Goal: Task Accomplishment & Management: Manage account settings

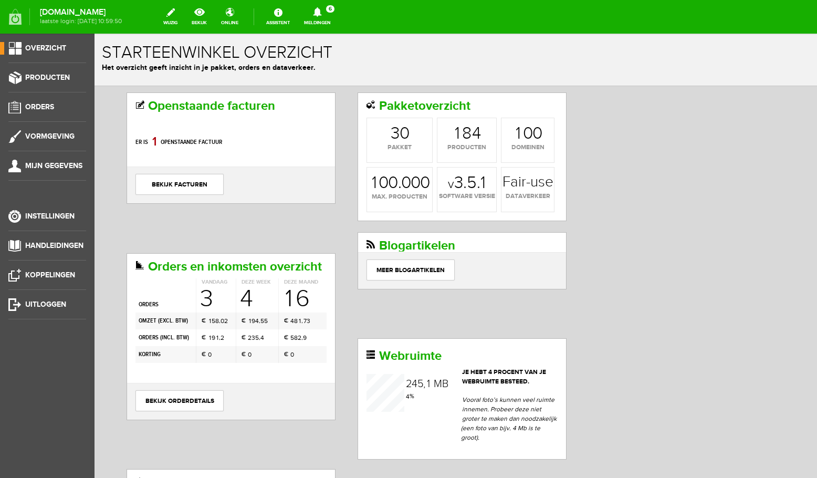
click at [321, 15] on icon at bounding box center [317, 11] width 8 height 9
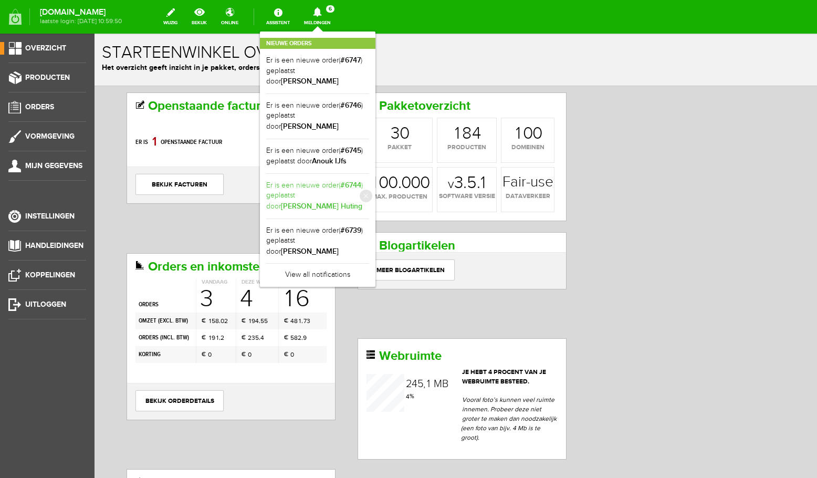
click at [328, 190] on link "Er is een nieuwe order( #6744 ) geplaatst door [PERSON_NAME] Huting" at bounding box center [317, 196] width 103 height 32
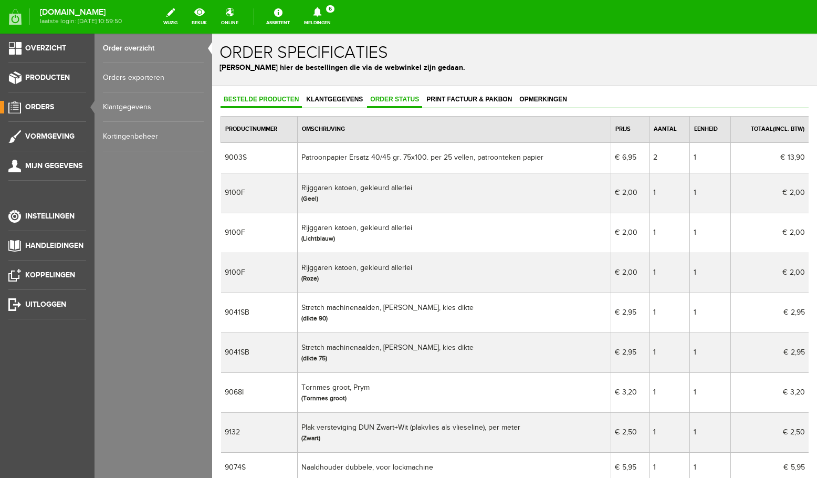
click at [405, 103] on link "Order status" at bounding box center [394, 99] width 55 height 15
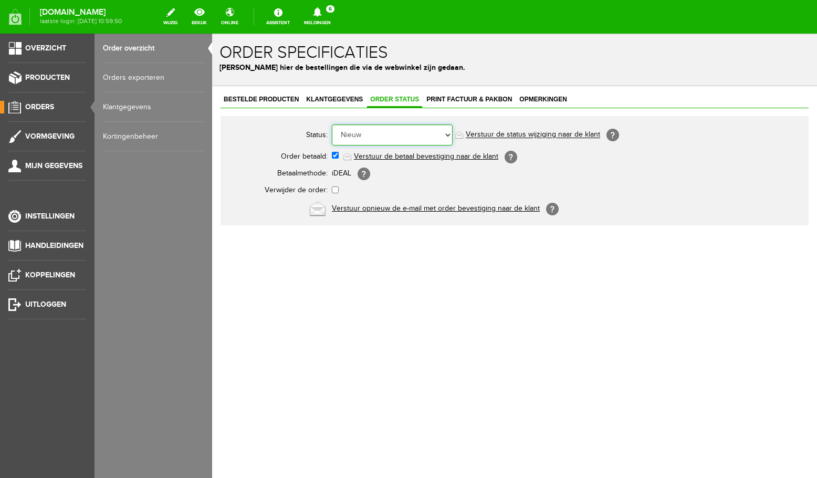
click at [332, 124] on select "Order niet afgerond Nieuw Order in behandeling Wacht op leverancier Wacht op be…" at bounding box center [392, 134] width 121 height 21
select select "5"
click option "Order is verstuurd" at bounding box center [212, 34] width 0 height 0
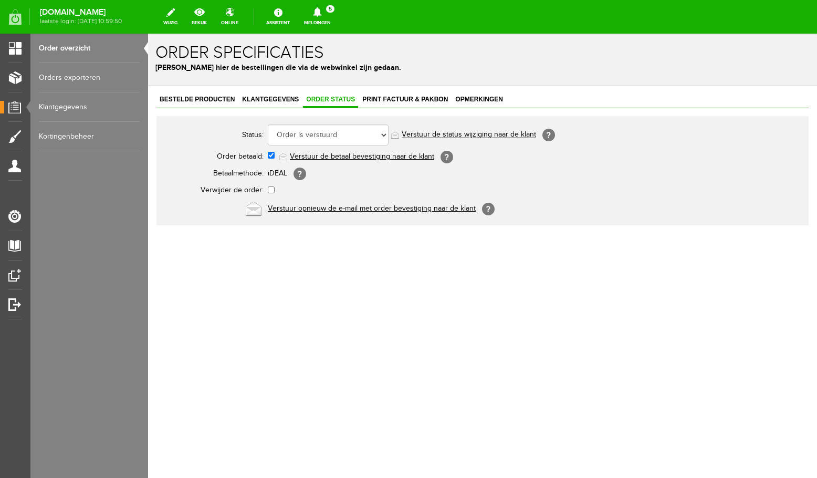
click at [318, 9] on icon at bounding box center [317, 11] width 27 height 9
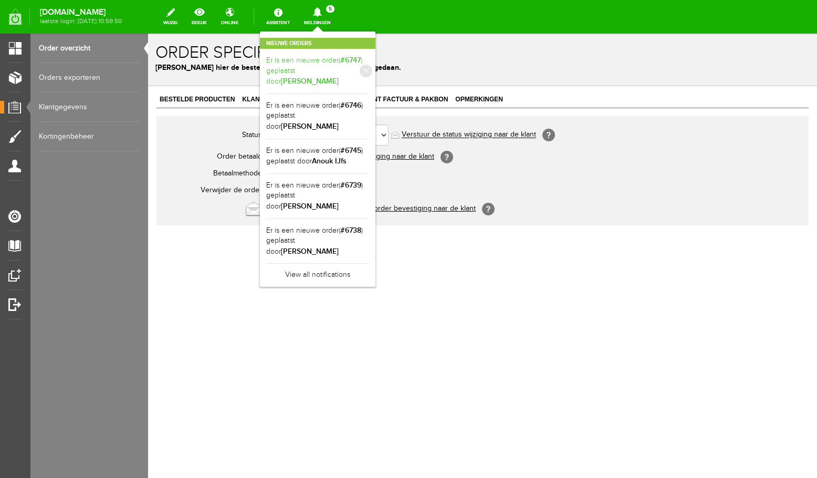
click at [335, 77] on b "[PERSON_NAME]" at bounding box center [310, 81] width 58 height 9
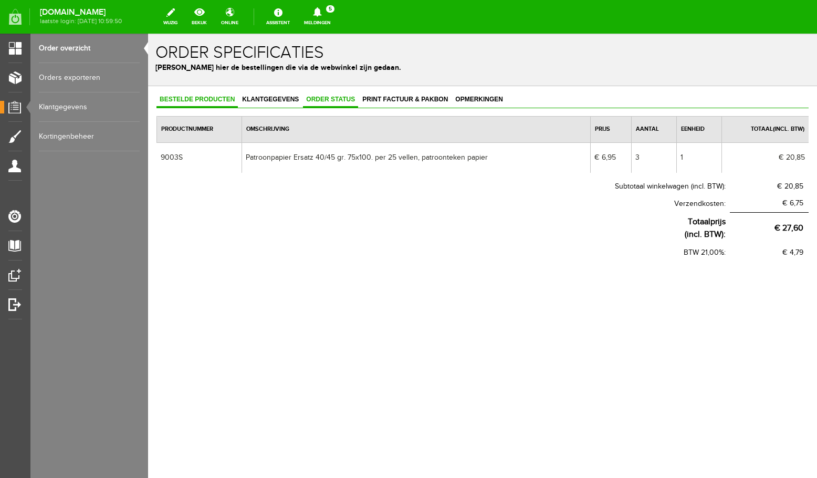
click at [323, 103] on link "Order status" at bounding box center [330, 99] width 55 height 15
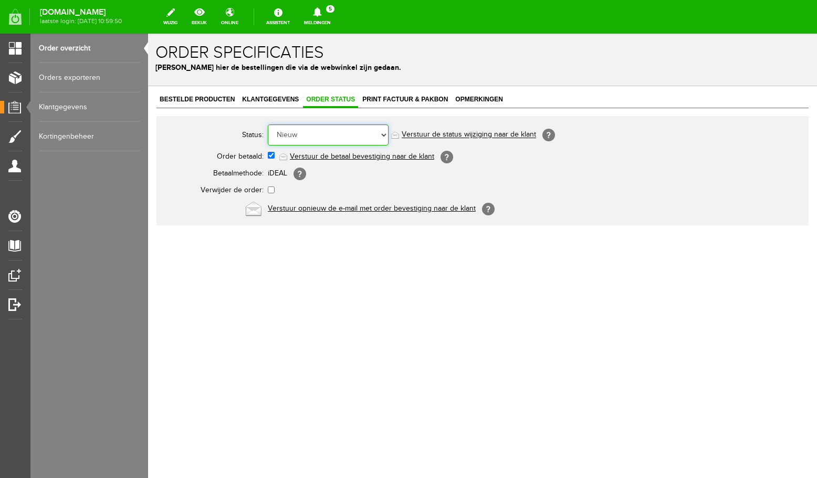
click at [268, 124] on select "Order niet afgerond Nieuw Order in behandeling Wacht op leverancier Wacht op be…" at bounding box center [328, 134] width 121 height 21
select select "5"
click option "Order is verstuurd" at bounding box center [148, 34] width 0 height 0
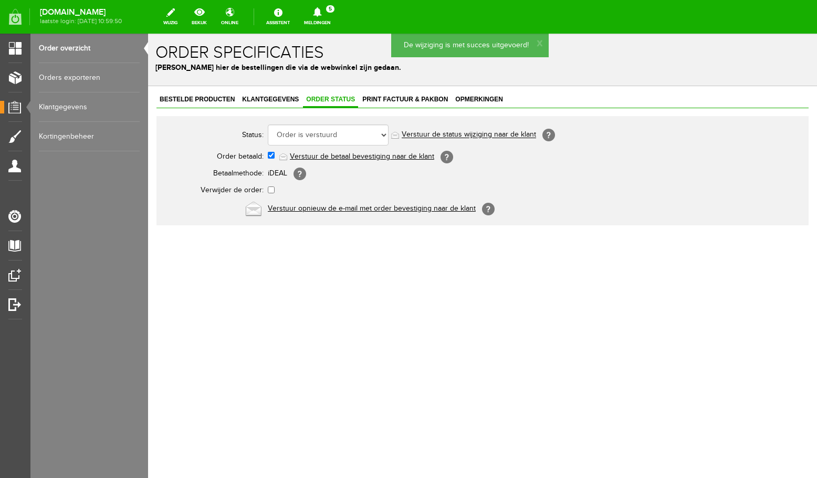
click at [56, 47] on link "Order overzicht" at bounding box center [89, 48] width 101 height 29
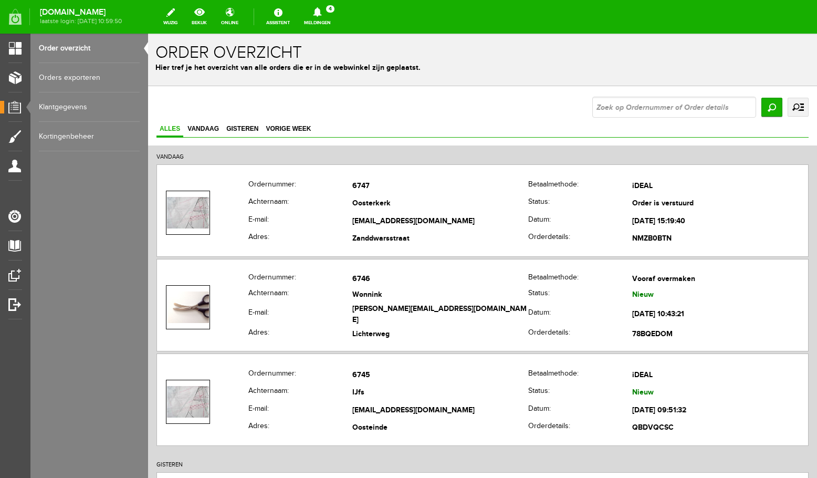
click at [325, 11] on icon at bounding box center [317, 11] width 27 height 9
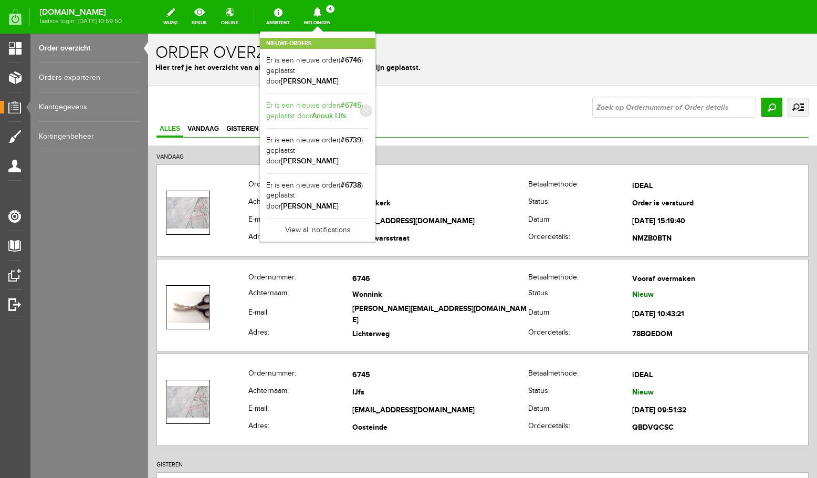
click at [325, 106] on link "Er is een nieuwe order( #6745 ) geplaatst door [PERSON_NAME]" at bounding box center [317, 111] width 103 height 22
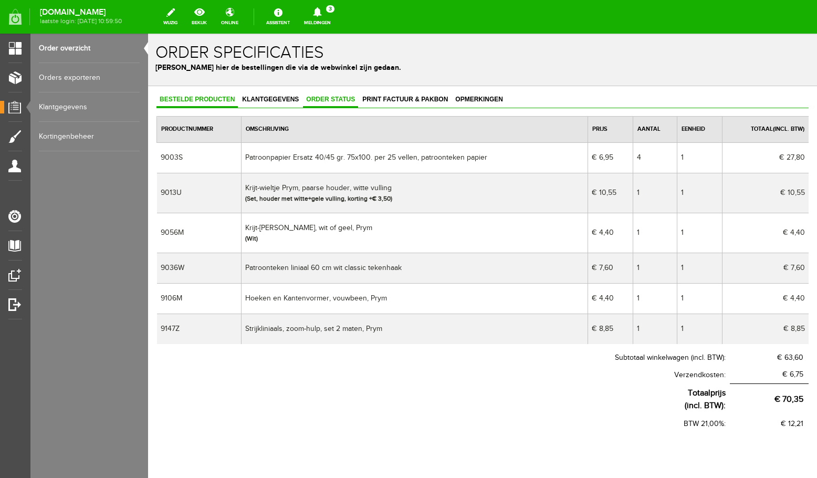
click at [331, 100] on span "Order status" at bounding box center [330, 99] width 55 height 7
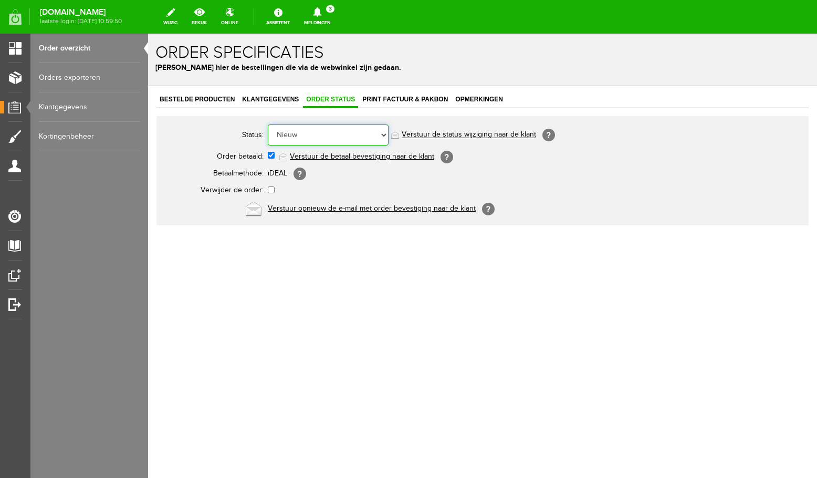
click at [268, 124] on select "Order niet afgerond Nieuw Order in behandeling Wacht op leverancier Wacht op be…" at bounding box center [328, 134] width 121 height 21
select select "5"
click option "Order is verstuurd" at bounding box center [148, 34] width 0 height 0
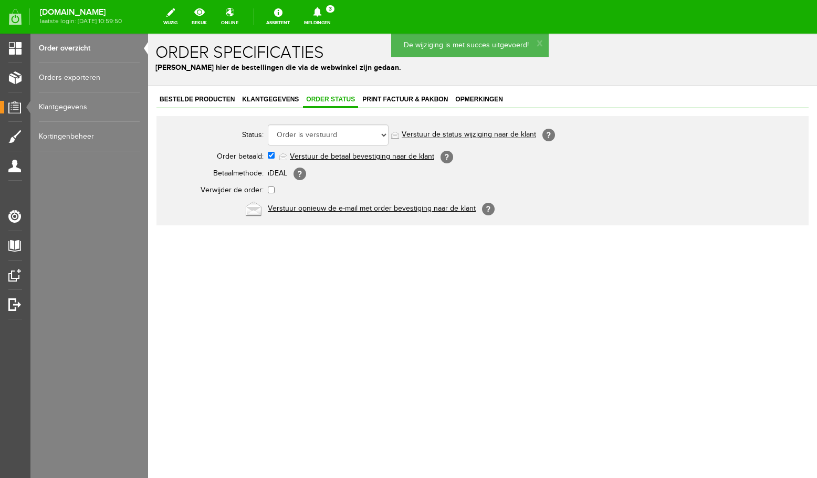
click at [77, 47] on link "Order overzicht" at bounding box center [89, 48] width 101 height 29
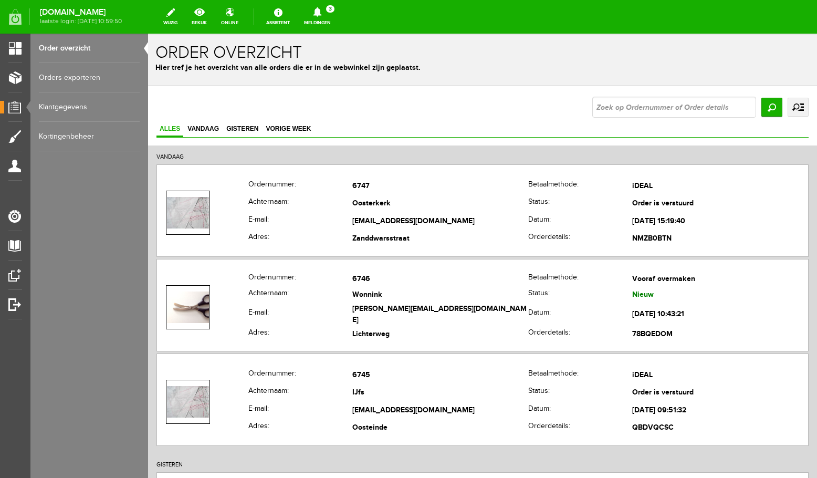
click at [322, 17] on link "Meldingen 3 Nieuwe orders Er is een nieuwe order( #6746 ) geplaatst door [PERSO…" at bounding box center [317, 16] width 39 height 23
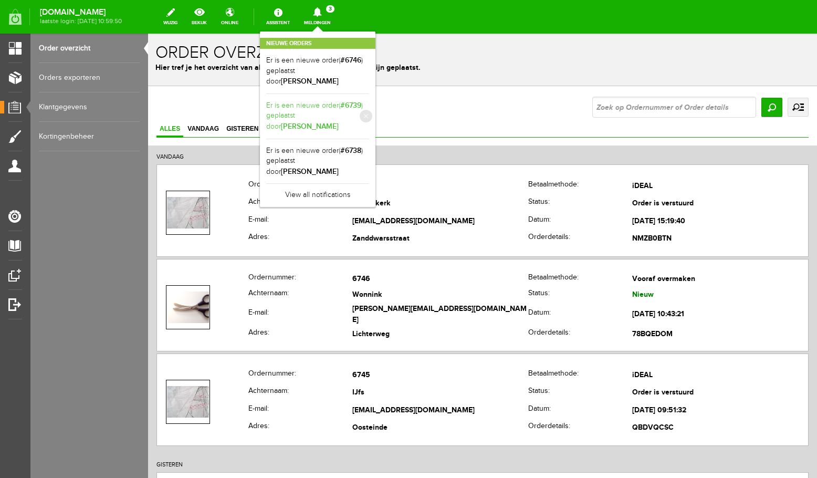
click at [325, 117] on link "Er is een nieuwe order( #6739 ) geplaatst door [PERSON_NAME]" at bounding box center [317, 116] width 103 height 32
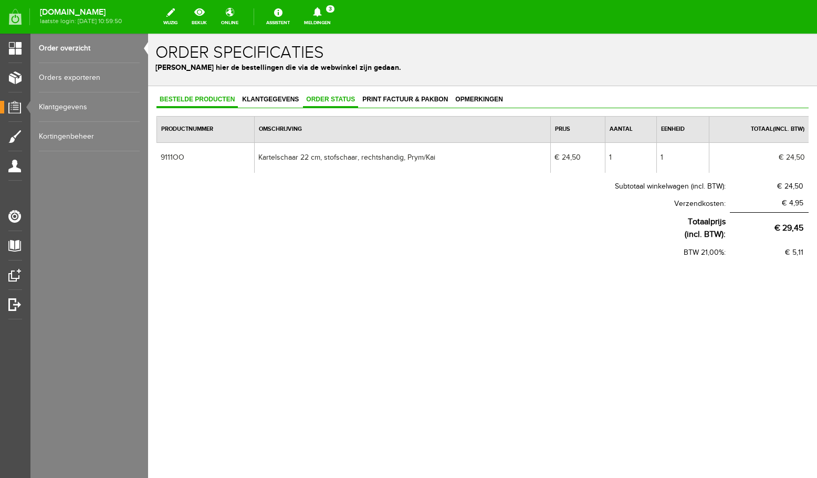
click at [338, 100] on span "Order status" at bounding box center [330, 99] width 55 height 7
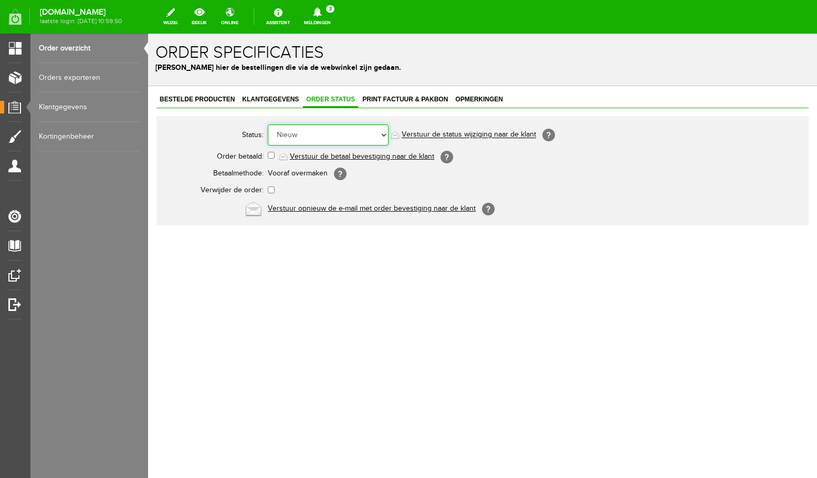
click at [268, 124] on select "Order niet afgerond Nieuw Order in behandeling Wacht op leverancier Wacht op be…" at bounding box center [328, 134] width 121 height 21
click option "Wacht op betaling" at bounding box center [148, 34] width 0 height 0
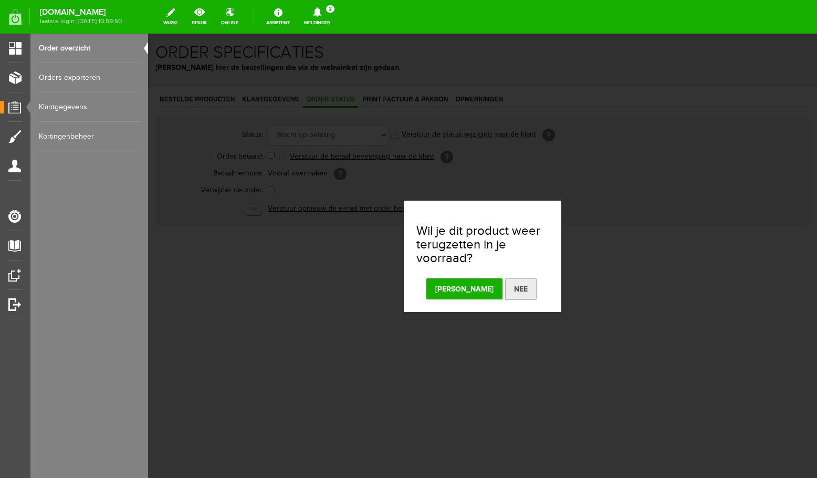
click at [505, 289] on button "Nee" at bounding box center [521, 288] width 32 height 21
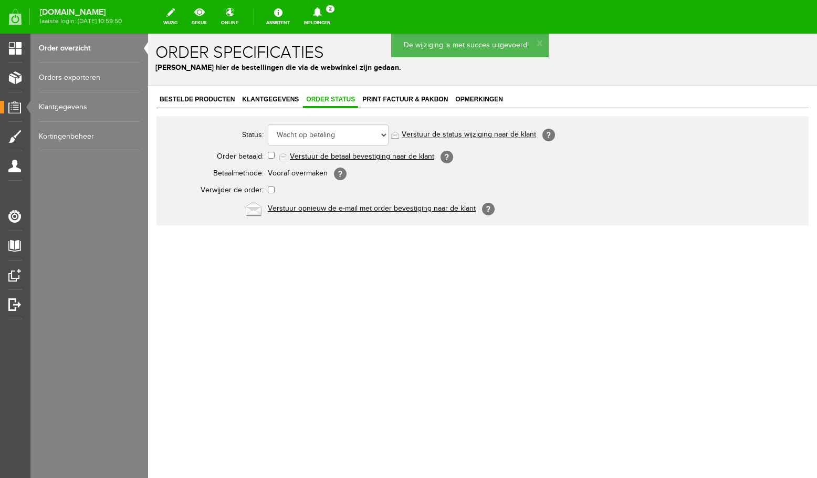
click at [321, 11] on icon at bounding box center [317, 11] width 8 height 9
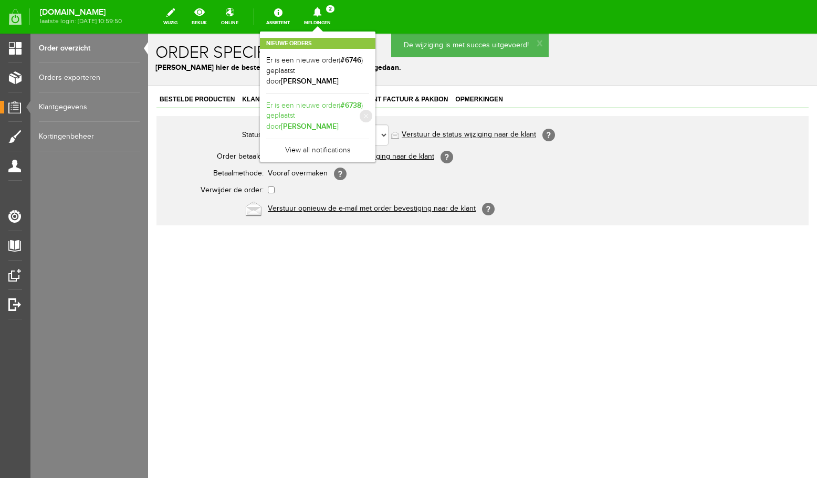
click at [339, 122] on b "[PERSON_NAME]" at bounding box center [310, 126] width 58 height 9
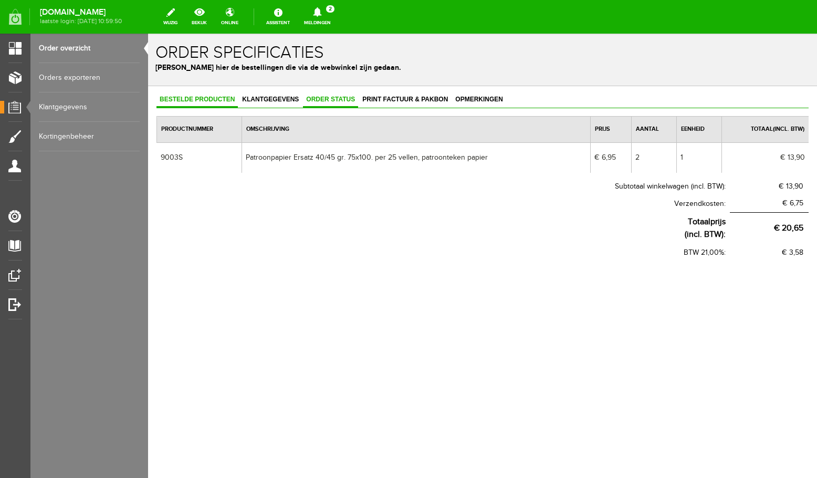
click at [346, 102] on span "Order status" at bounding box center [330, 99] width 55 height 7
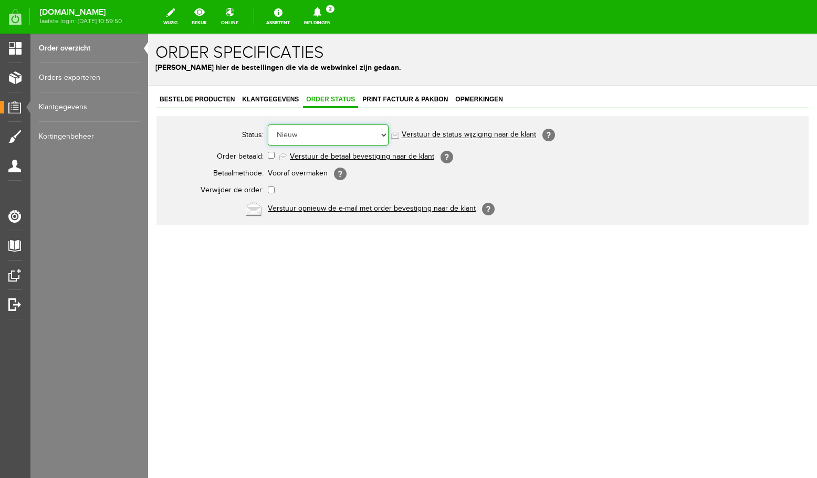
click at [268, 124] on select "Order niet afgerond Nieuw Order in behandeling Wacht op leverancier Wacht op be…" at bounding box center [328, 134] width 121 height 21
click option "Wacht op betaling" at bounding box center [148, 34] width 0 height 0
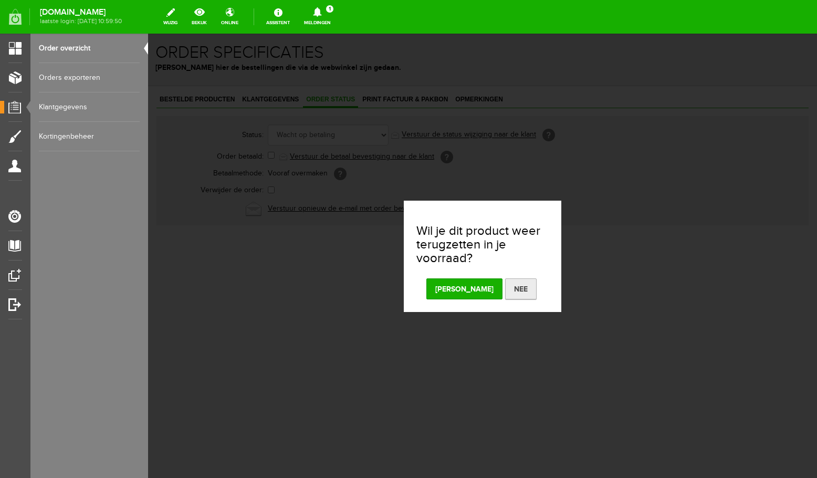
click at [505, 289] on button "Nee" at bounding box center [521, 288] width 32 height 21
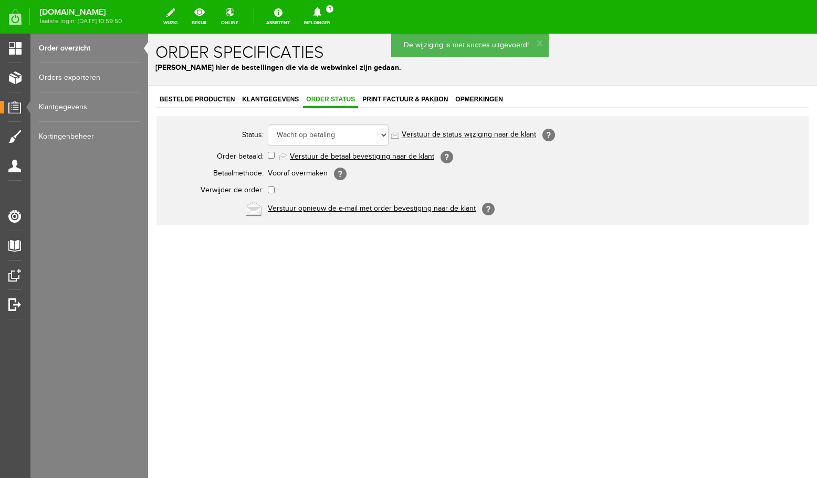
click at [331, 18] on link "Meldingen 1 Nieuwe orders Er is een nieuwe order( #6746 ) geplaatst door [PERSO…" at bounding box center [317, 16] width 39 height 23
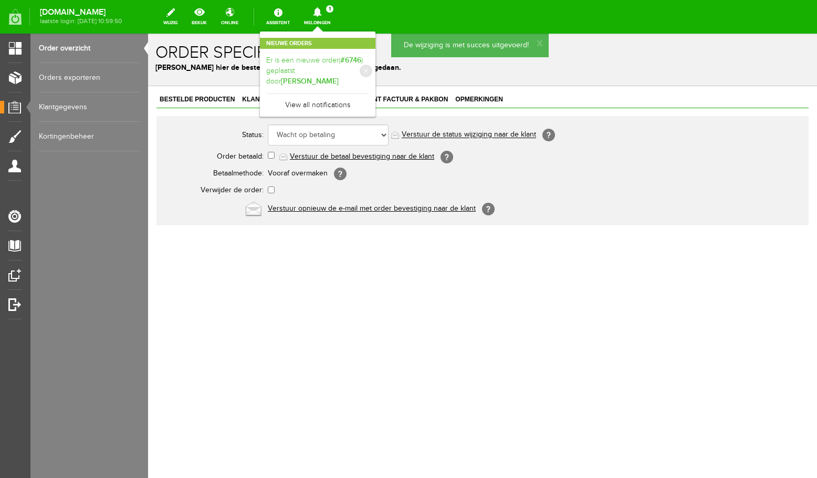
click at [328, 77] on b "[PERSON_NAME]" at bounding box center [310, 81] width 58 height 9
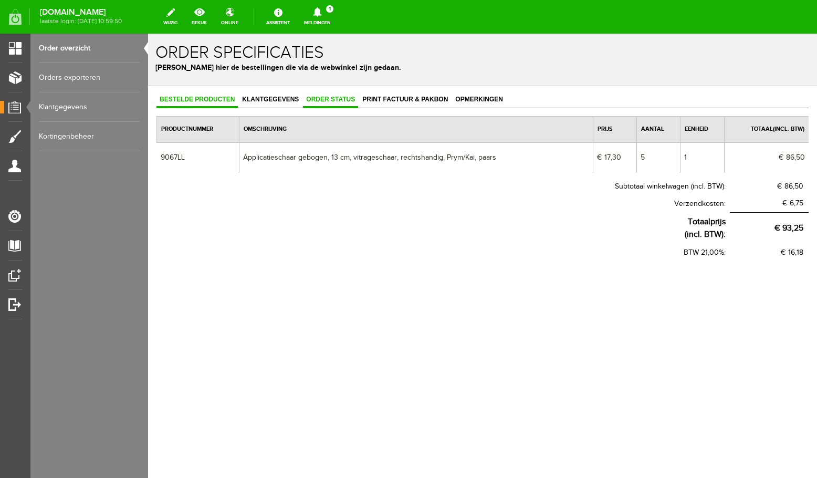
click at [342, 98] on span "Order status" at bounding box center [330, 99] width 55 height 7
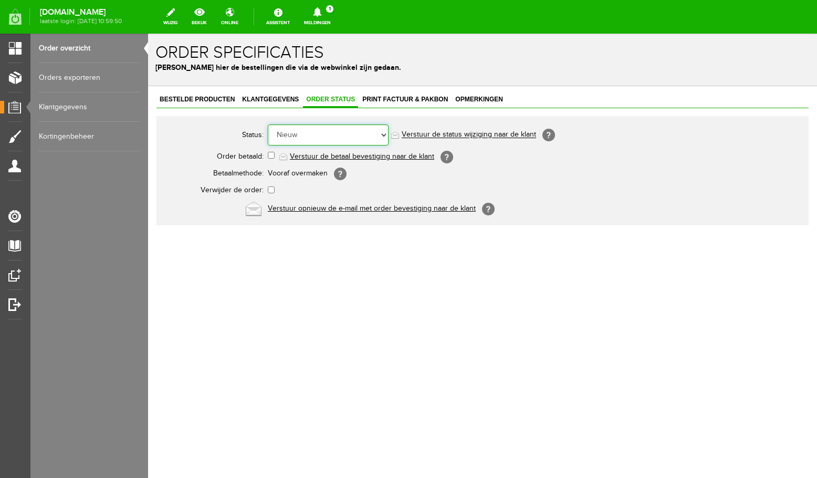
click at [268, 124] on select "Order niet afgerond Nieuw Order in behandeling Wacht op leverancier Wacht op be…" at bounding box center [328, 134] width 121 height 21
select select "4"
click option "Wacht op betaling" at bounding box center [148, 34] width 0 height 0
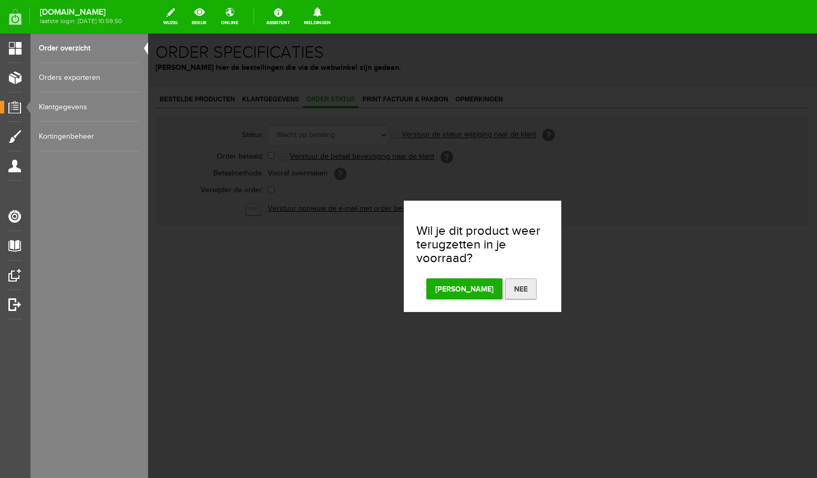
click at [505, 295] on button "Nee" at bounding box center [521, 288] width 32 height 21
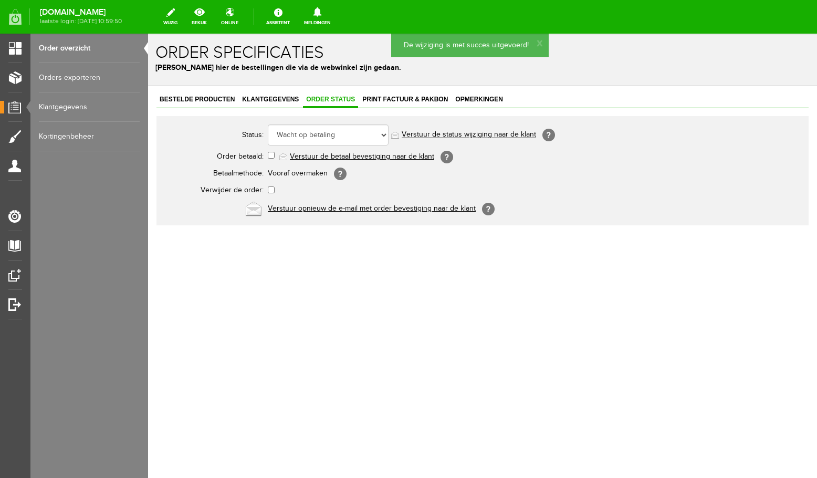
click at [77, 46] on link "Order overzicht" at bounding box center [89, 48] width 101 height 29
